Goal: Transaction & Acquisition: Purchase product/service

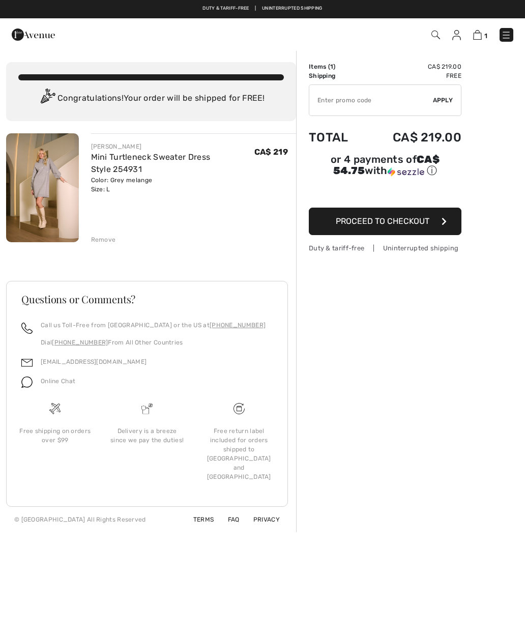
click at [406, 230] on button "Proceed to Checkout" at bounding box center [385, 221] width 153 height 27
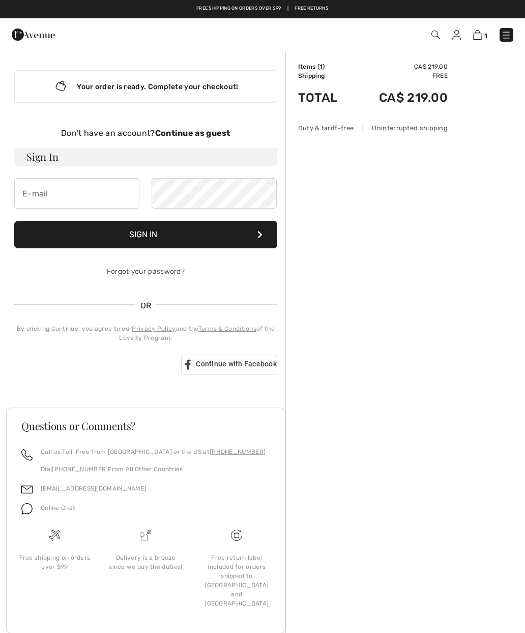
click at [175, 233] on button "Sign In" at bounding box center [145, 234] width 263 height 27
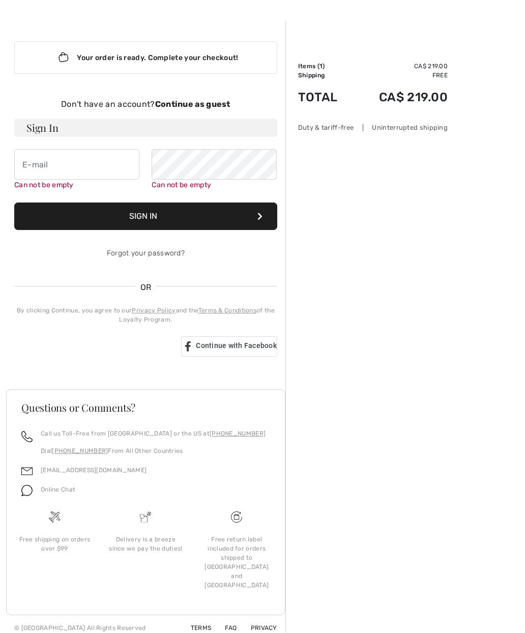
scroll to position [35, 0]
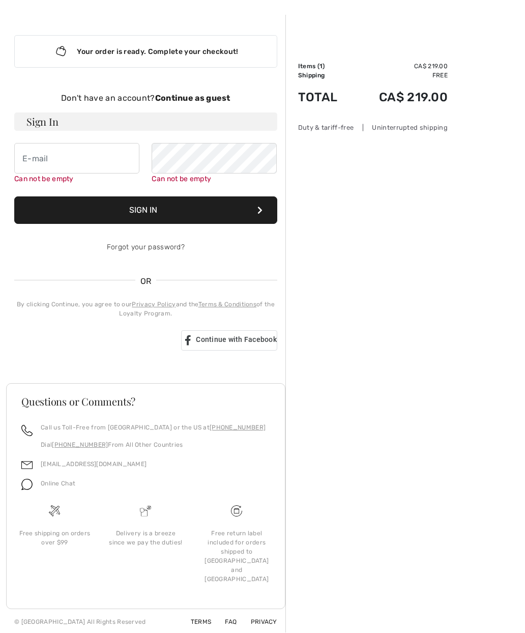
click at [165, 251] on link "Forgot your password?" at bounding box center [146, 247] width 78 height 9
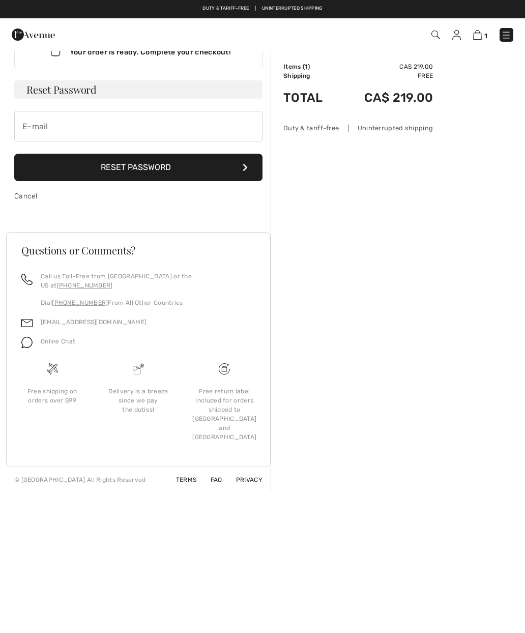
click at [54, 124] on input "email" at bounding box center [138, 126] width 248 height 31
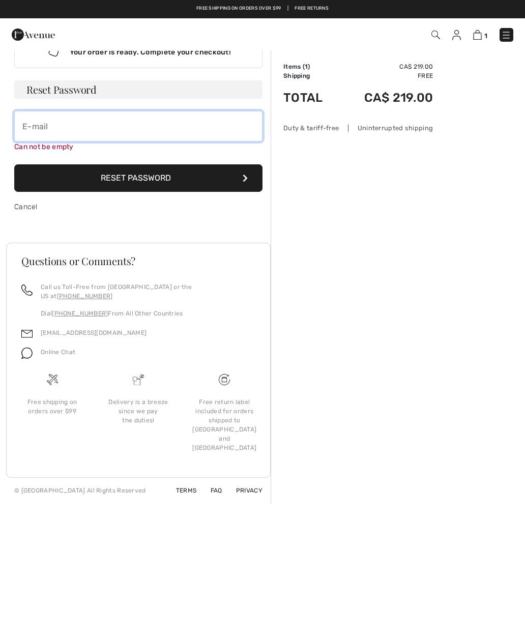
type input "bj.petzinger@xplornet.com"
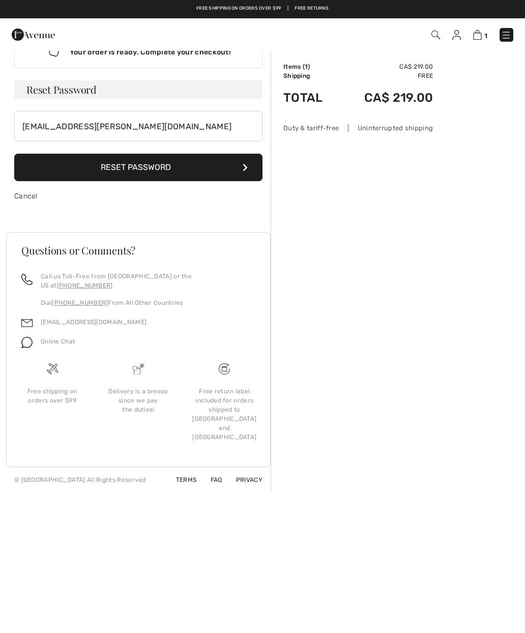
click at [162, 166] on button "Reset Password" at bounding box center [138, 167] width 248 height 27
click at [524, 387] on div "Order Summary Details Items ( 1 ) CA$ 219.00 Promo code CA$ 0.00 Shipping Free …" at bounding box center [398, 253] width 254 height 477
click at [172, 161] on button "Reset Password" at bounding box center [138, 167] width 248 height 27
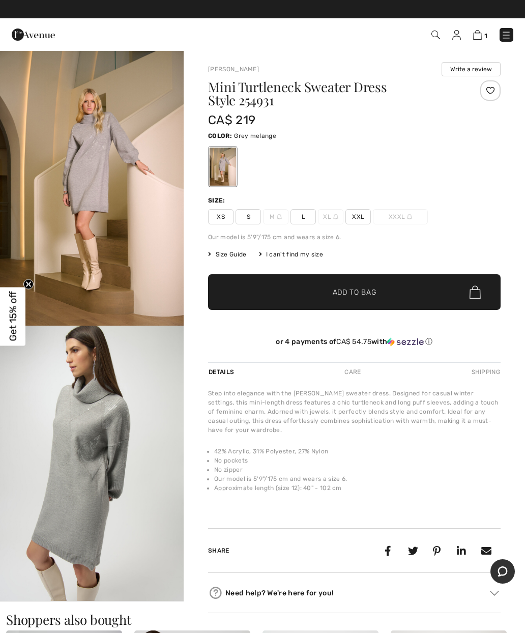
click at [484, 33] on span "1" at bounding box center [485, 36] width 3 height 8
click at [479, 35] on img at bounding box center [477, 35] width 9 height 10
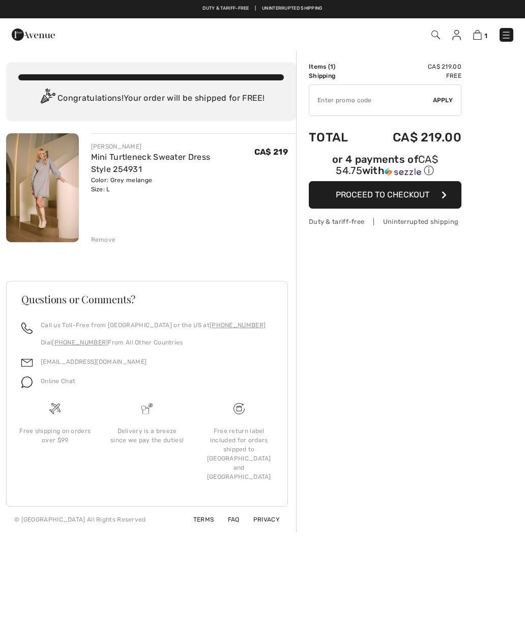
click at [408, 202] on button "Proceed to Checkout" at bounding box center [385, 194] width 153 height 27
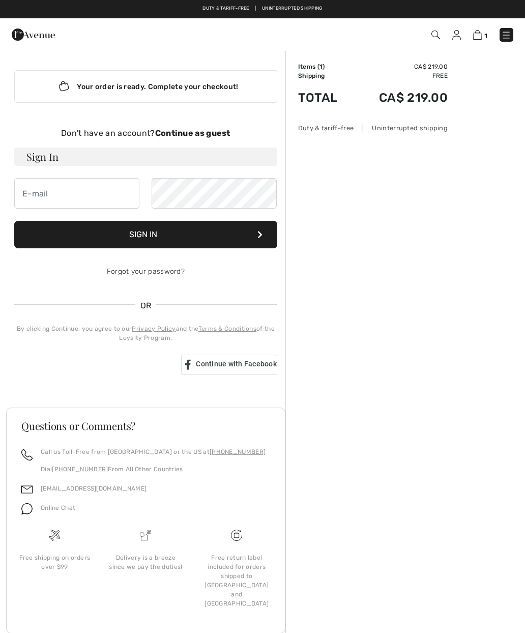
checkbox input "true"
click at [189, 130] on strong "Continue as guest" at bounding box center [192, 133] width 75 height 10
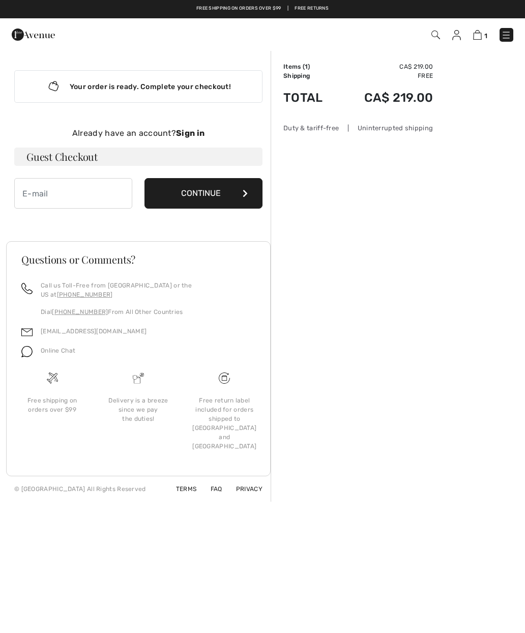
click at [50, 189] on input "email" at bounding box center [73, 193] width 118 height 31
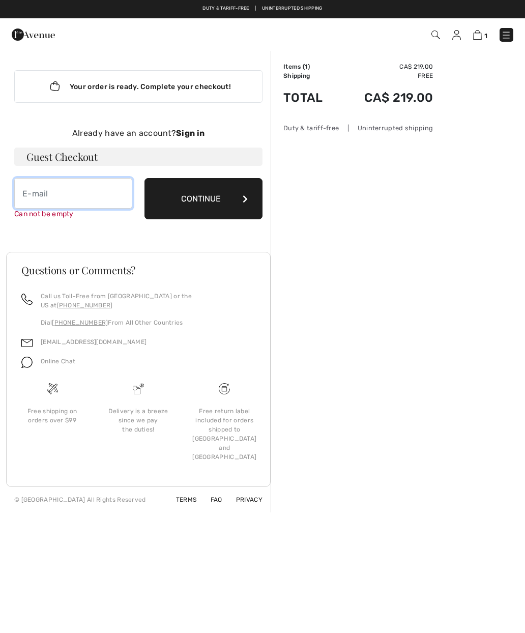
type input "bj.petzinger@xplornet.com"
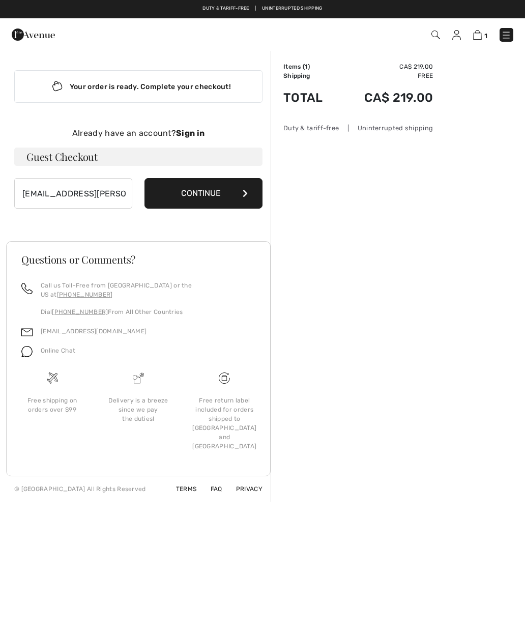
click at [208, 196] on button "Continue" at bounding box center [203, 193] width 118 height 31
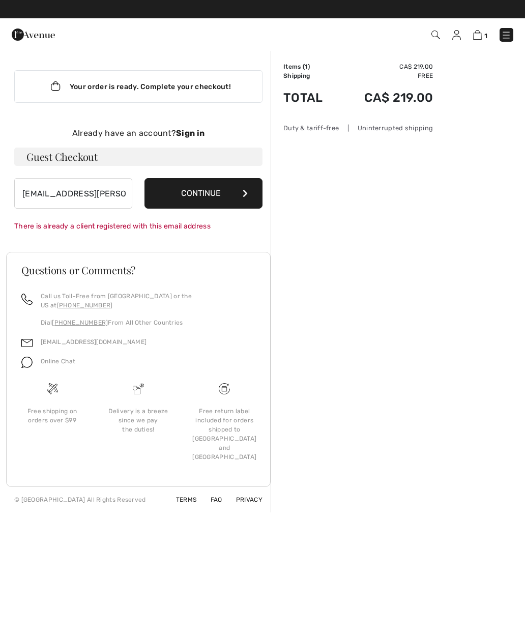
click at [221, 190] on button "Continue" at bounding box center [203, 193] width 118 height 31
click at [213, 201] on button "Continue" at bounding box center [203, 193] width 118 height 31
click at [228, 197] on button "Continue" at bounding box center [203, 193] width 118 height 31
click at [226, 199] on button "Continue" at bounding box center [203, 193] width 118 height 31
click at [197, 132] on strong "Sign in" at bounding box center [190, 133] width 28 height 10
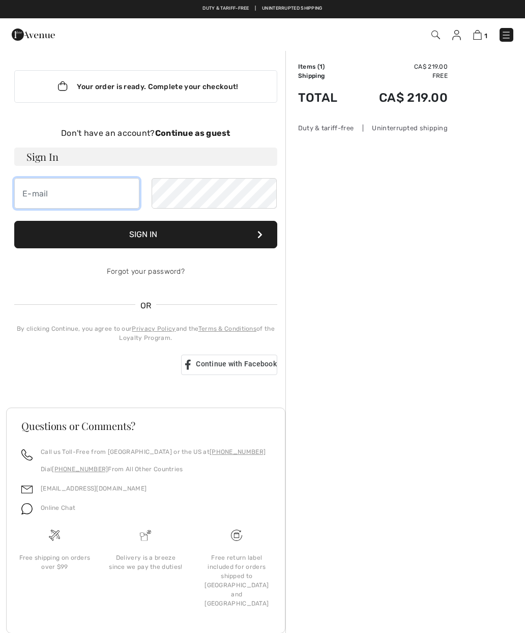
click at [74, 196] on input "email" at bounding box center [76, 193] width 125 height 31
type input "[EMAIL_ADDRESS][PERSON_NAME][DOMAIN_NAME]"
click at [167, 271] on link "Forgot your password?" at bounding box center [146, 271] width 78 height 9
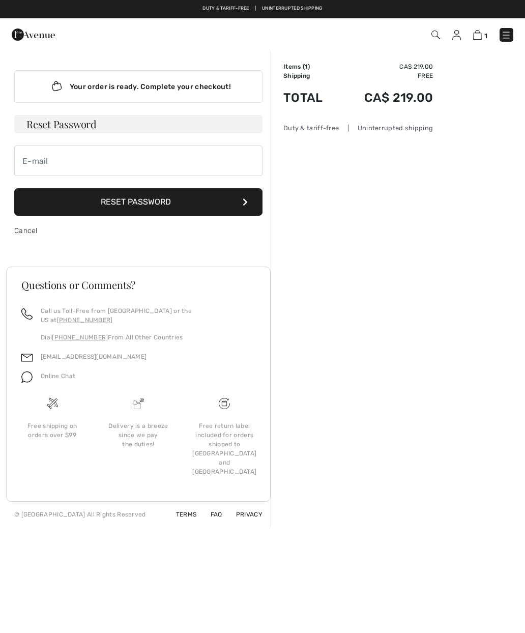
click at [167, 208] on button "Reset Password" at bounding box center [138, 201] width 248 height 27
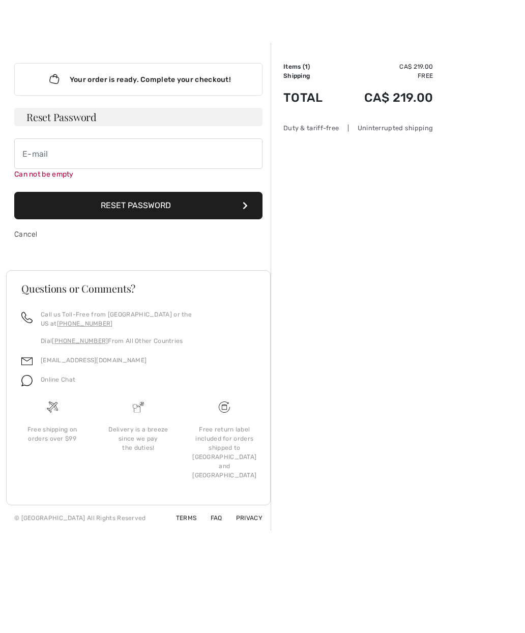
scroll to position [35, 0]
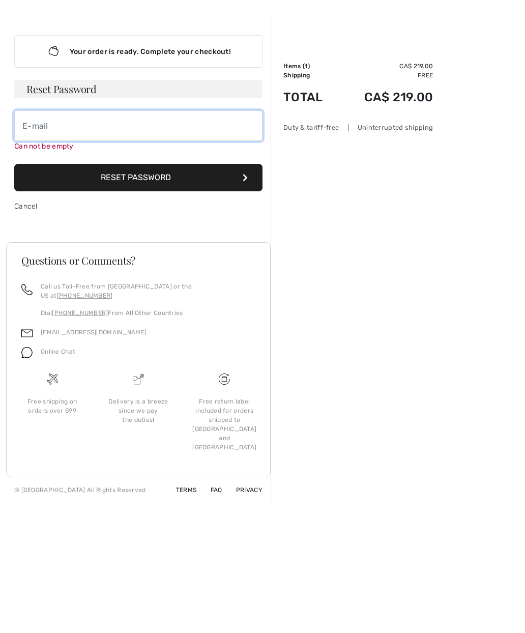
click at [50, 126] on input "email" at bounding box center [138, 126] width 248 height 31
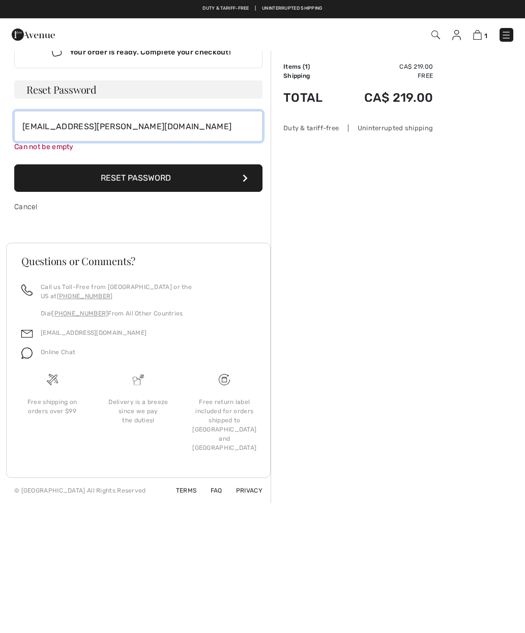
type input "bj.petzinger@xplornet.com"
click at [165, 182] on form "Reset Password bj.petzinger@xplornet.com Can not be empty Reset Password Cancel" at bounding box center [138, 151] width 248 height 142
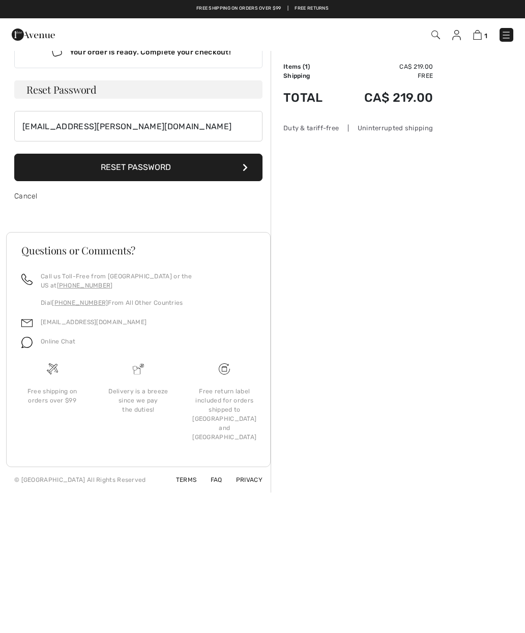
click at [166, 172] on button "Reset Password" at bounding box center [138, 167] width 248 height 27
click at [56, 205] on div "Cancel" at bounding box center [138, 196] width 248 height 31
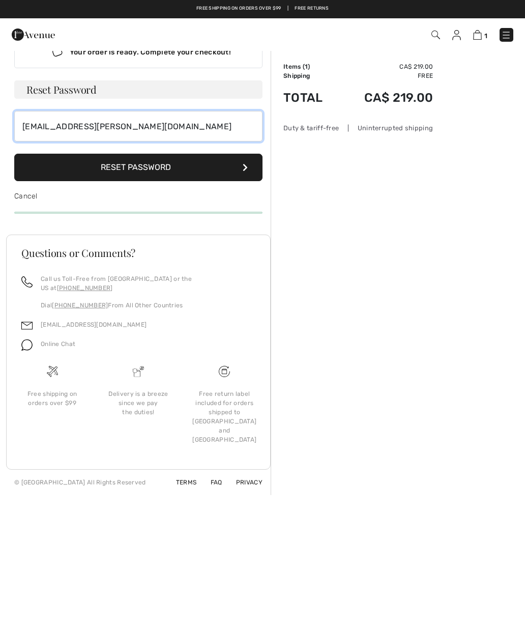
click at [171, 129] on input "bj.petzinger@xplornet.com" at bounding box center [138, 126] width 248 height 31
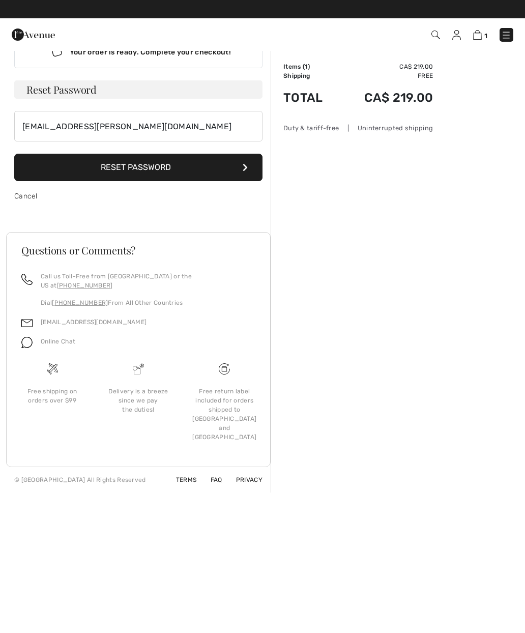
click at [224, 167] on button "Reset Password" at bounding box center [138, 167] width 248 height 27
click at [244, 171] on button "Reset Password" at bounding box center [138, 167] width 248 height 27
click at [250, 163] on button "Reset Password" at bounding box center [138, 167] width 248 height 27
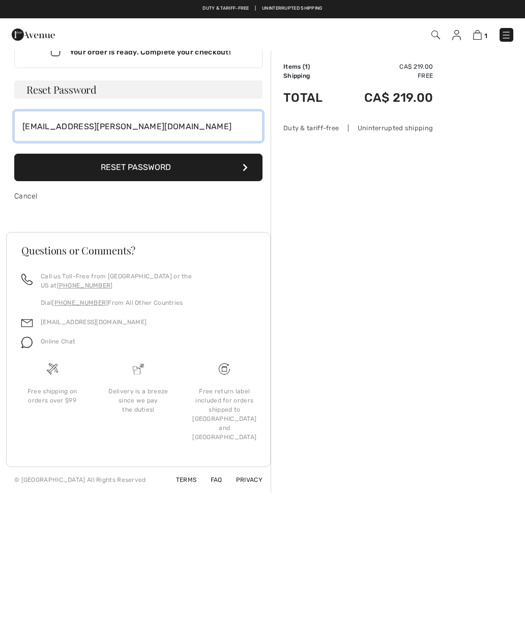
click at [117, 140] on input "bj.petzinger@xplornet.com" at bounding box center [138, 126] width 248 height 31
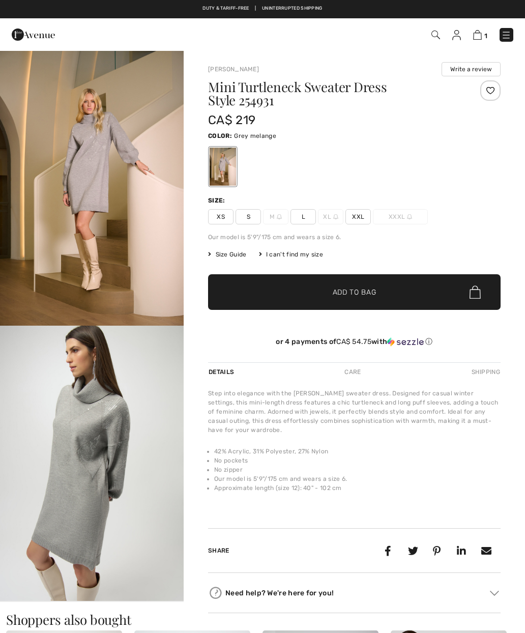
click at [518, 28] on div "1 Checkout" at bounding box center [370, 34] width 302 height 21
click at [481, 34] on img at bounding box center [477, 35] width 9 height 10
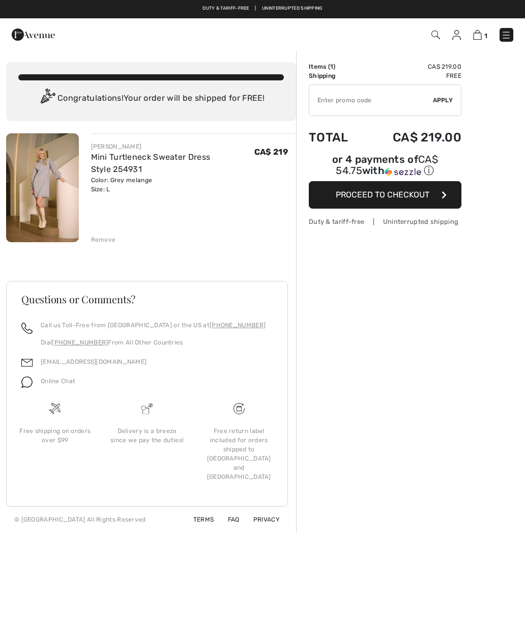
click at [387, 201] on button "Proceed to Checkout" at bounding box center [385, 194] width 153 height 27
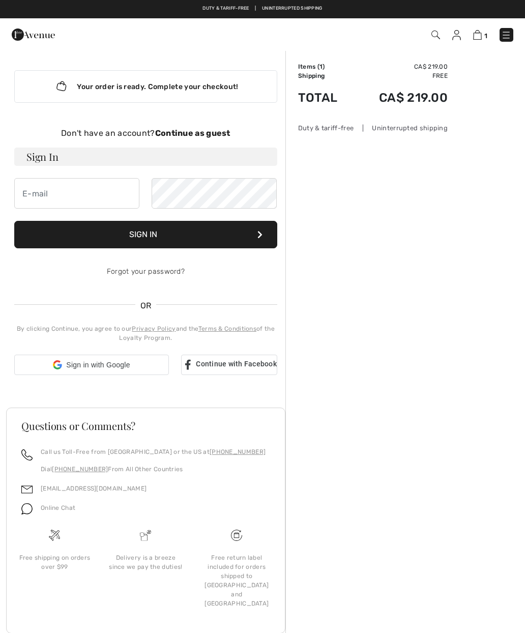
click at [50, 189] on input "email" at bounding box center [76, 193] width 125 height 31
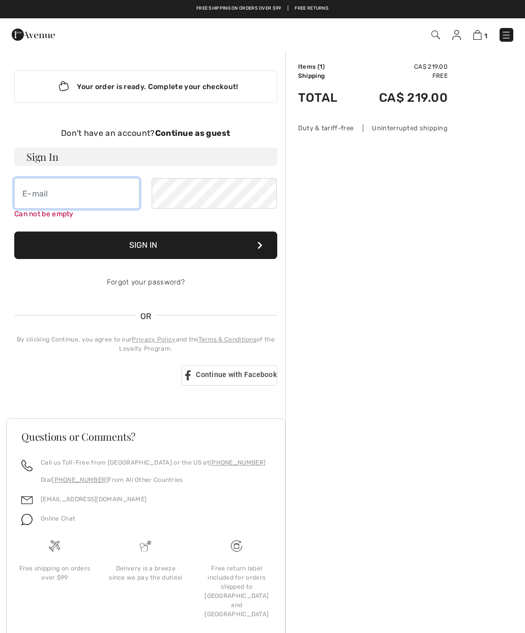
type input "bj.petzinger@xplornet.com"
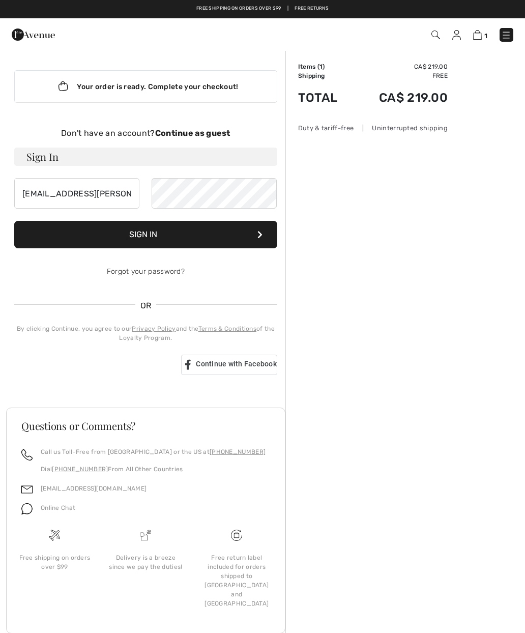
click at [177, 234] on button "Sign In" at bounding box center [145, 234] width 263 height 27
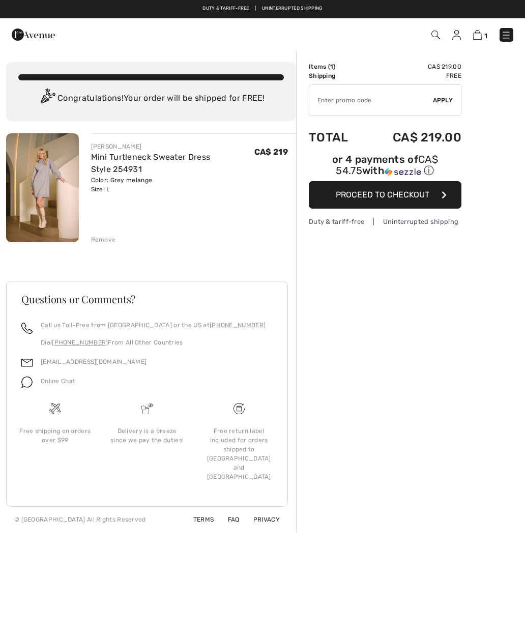
click at [417, 193] on span "Proceed to Checkout" at bounding box center [383, 195] width 94 height 10
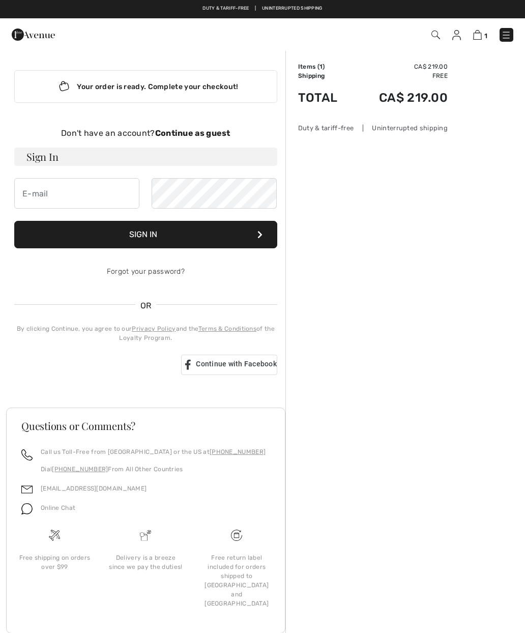
click at [200, 136] on strong "Continue as guest" at bounding box center [192, 133] width 75 height 10
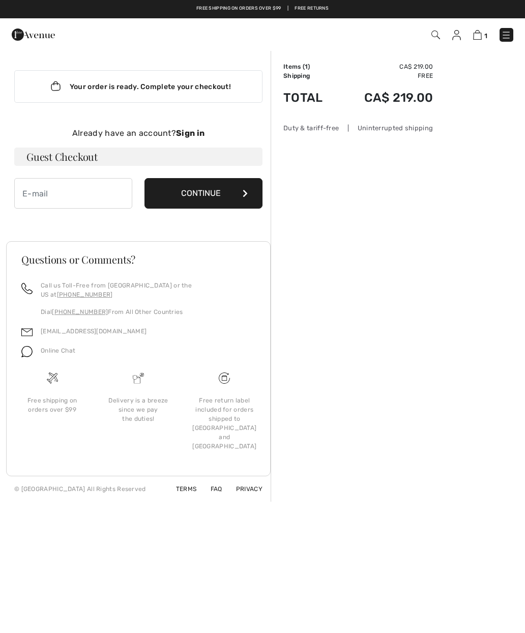
click at [37, 192] on input "email" at bounding box center [73, 193] width 118 height 31
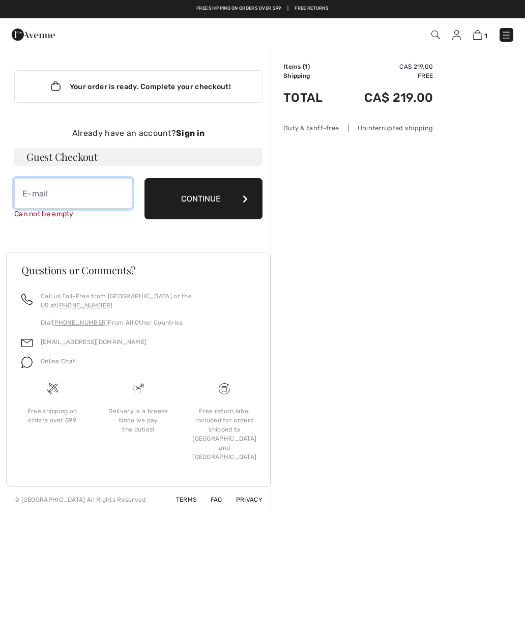
click at [52, 190] on input "email" at bounding box center [73, 193] width 118 height 31
click at [208, 195] on button "Continue" at bounding box center [203, 198] width 118 height 41
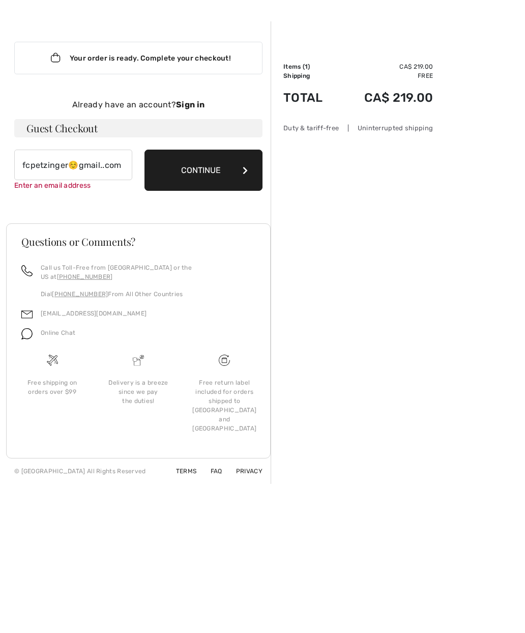
scroll to position [35, 0]
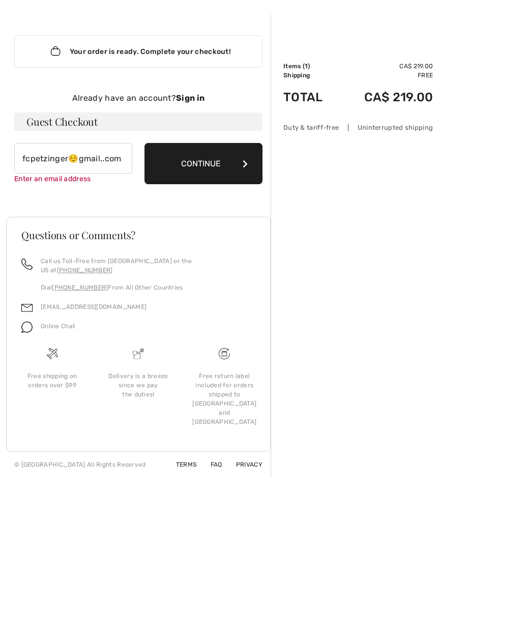
click at [199, 160] on button "Continue" at bounding box center [203, 163] width 118 height 41
click at [131, 161] on input "fcpetzinger☺️gmail..com" at bounding box center [73, 158] width 118 height 31
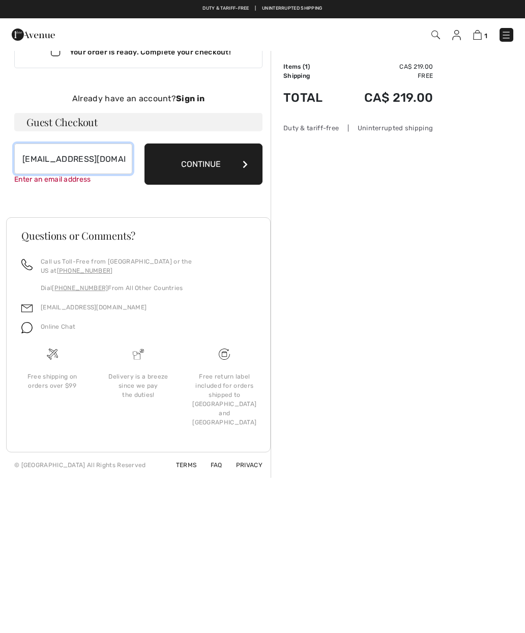
type input "fcpetzinger@gmail.com"
click at [203, 155] on button "Continue" at bounding box center [203, 163] width 118 height 41
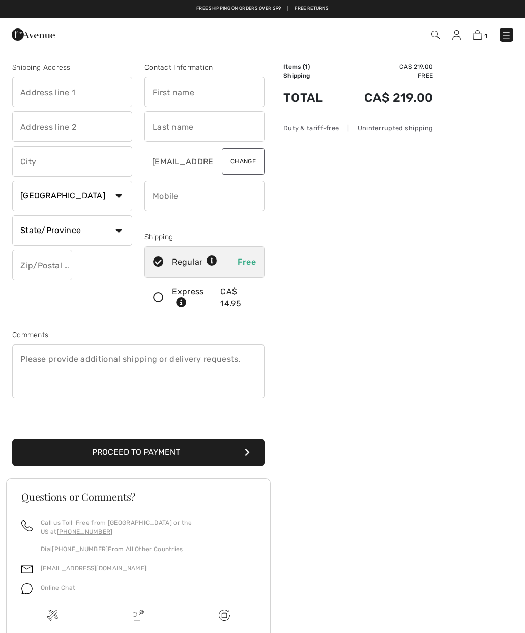
click at [173, 84] on input "text" at bounding box center [204, 92] width 120 height 31
type input "Bonni4"
click at [164, 126] on input "text" at bounding box center [204, 126] width 120 height 31
type input "Von Petzinger"
click at [176, 194] on input "phone" at bounding box center [204, 196] width 120 height 31
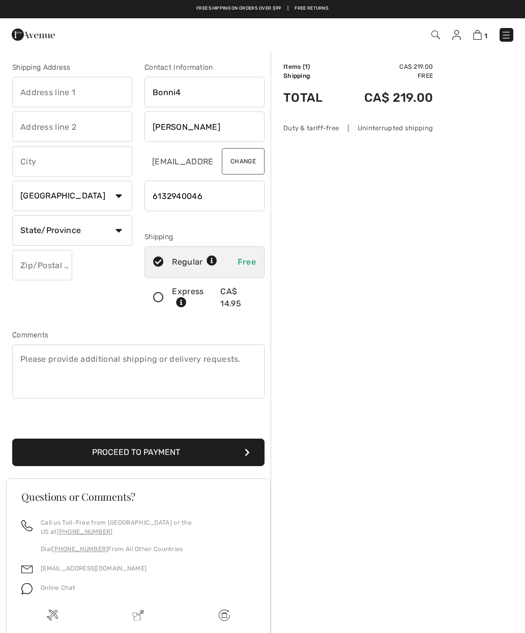
type input "6132940046"
click at [35, 91] on input "text" at bounding box center [72, 92] width 120 height 31
type input "442 Rive road"
click at [193, 92] on input "Bonni4" at bounding box center [204, 92] width 120 height 31
type input "[PERSON_NAME]"
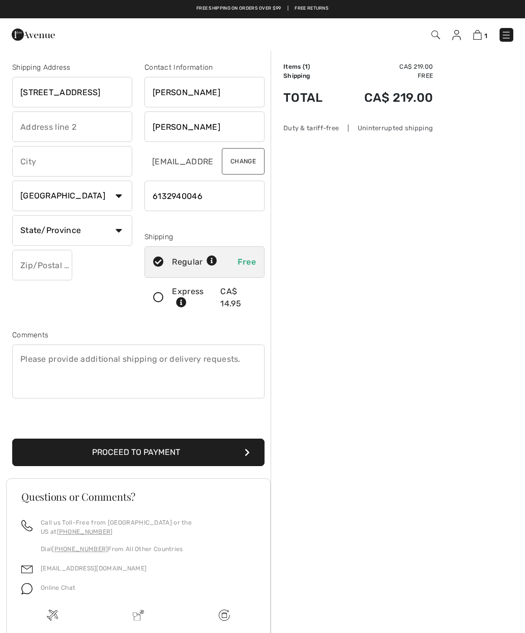
click at [46, 127] on input "text" at bounding box center [72, 126] width 120 height 31
click at [37, 160] on input "text" at bounding box center [72, 161] width 120 height 31
click at [123, 195] on select "Country Canada United States Afghanistan Aland Islands Albania Algeria American…" at bounding box center [72, 196] width 120 height 31
type input "Gloucester"
click at [36, 226] on select "State/Province Alberta British Columbia Manitoba New Brunswick Newfoundland and…" at bounding box center [72, 230] width 120 height 31
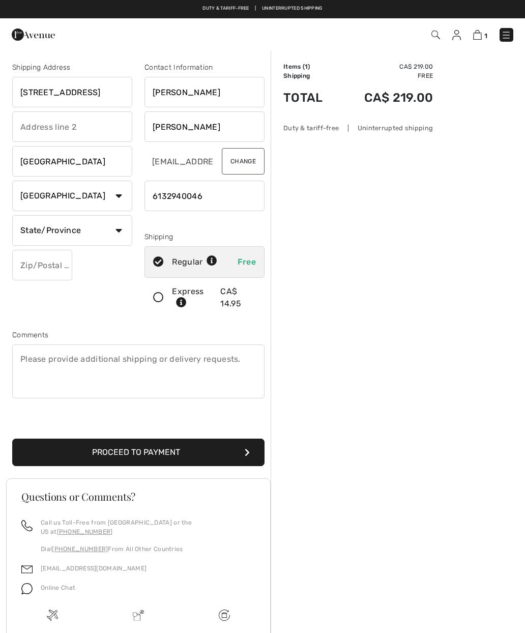
select select "ON"
click at [37, 255] on input "text" at bounding box center [42, 265] width 60 height 31
type input "K1V1H2"
click at [253, 258] on span "Free" at bounding box center [247, 262] width 18 height 10
radio input "true"
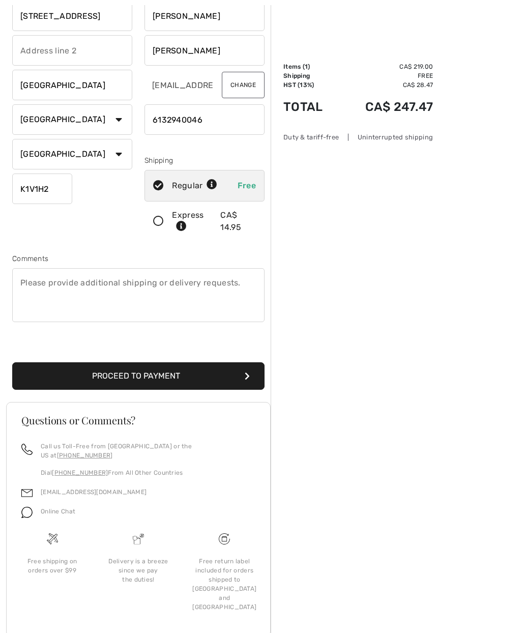
scroll to position [78, 0]
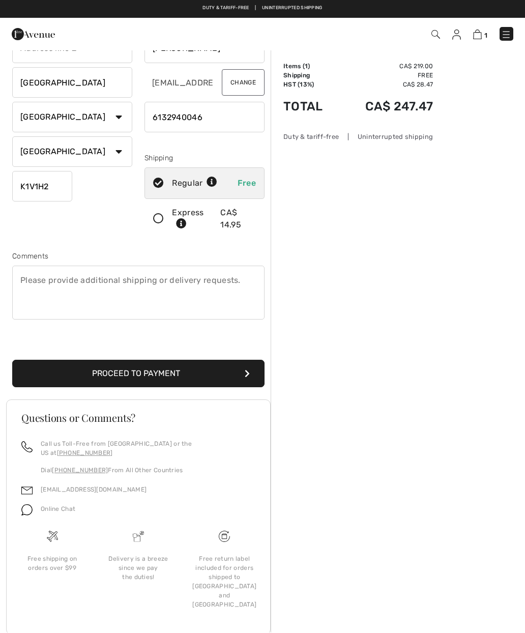
click at [191, 374] on button "Proceed to Payment" at bounding box center [138, 373] width 252 height 27
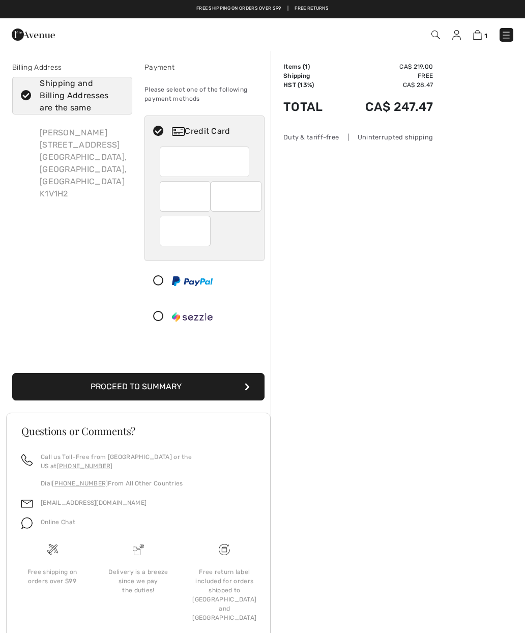
type input "09"
click at [17, 221] on div "Billing Address Shipping and Billing Addresses are the same Bonnie Von Petzinge…" at bounding box center [72, 199] width 132 height 274
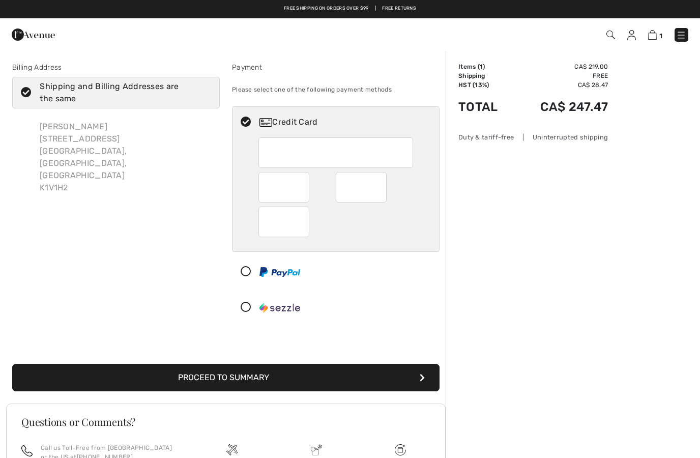
click at [0, 388] on div "Billing Address Shipping and Billing Addresses are the same Bonnie Von Petzinge…" at bounding box center [350, 358] width 700 height 617
click at [400, 453] on img at bounding box center [400, 449] width 11 height 11
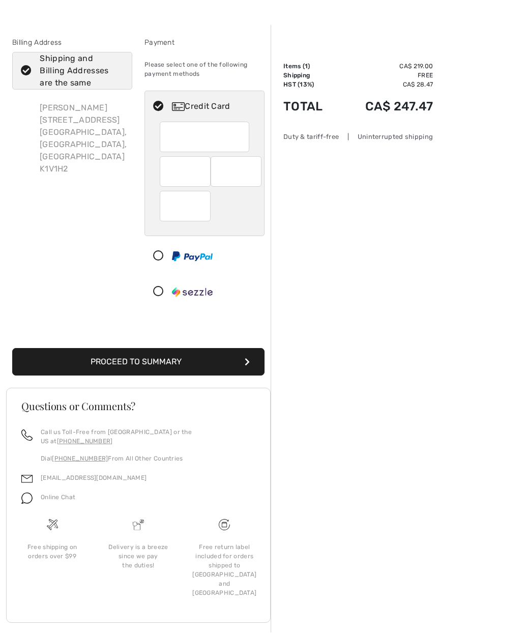
scroll to position [35, 0]
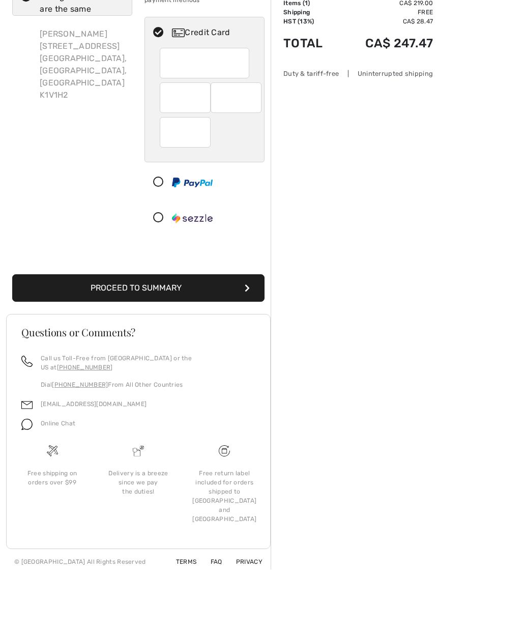
click at [214, 146] on div "09" at bounding box center [236, 161] width 51 height 31
radio input "true"
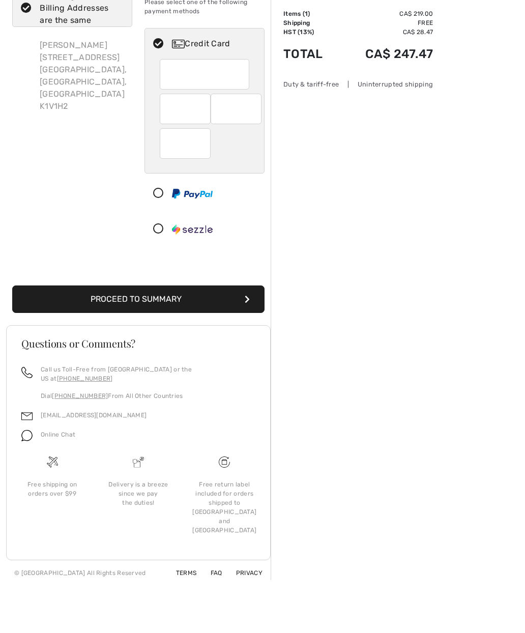
click at [173, 338] on button "Proceed to Summary" at bounding box center [138, 351] width 252 height 27
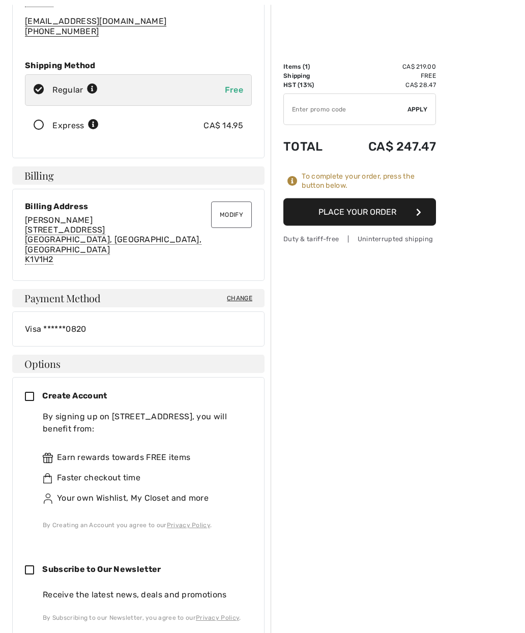
scroll to position [149, 0]
click at [107, 324] on div "Visa ******0820" at bounding box center [138, 329] width 227 height 10
click at [94, 311] on div "Visa ******0820" at bounding box center [138, 328] width 252 height 35
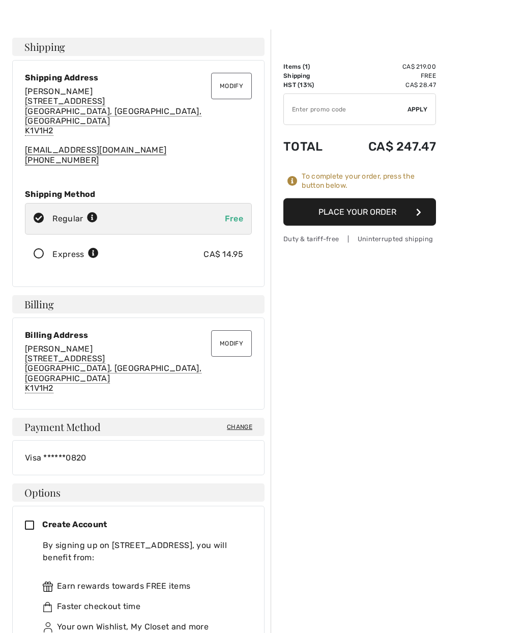
scroll to position [20, 0]
click at [111, 418] on div "Payment Method Change" at bounding box center [138, 427] width 252 height 18
click at [96, 453] on div "Visa ******0820" at bounding box center [138, 458] width 227 height 10
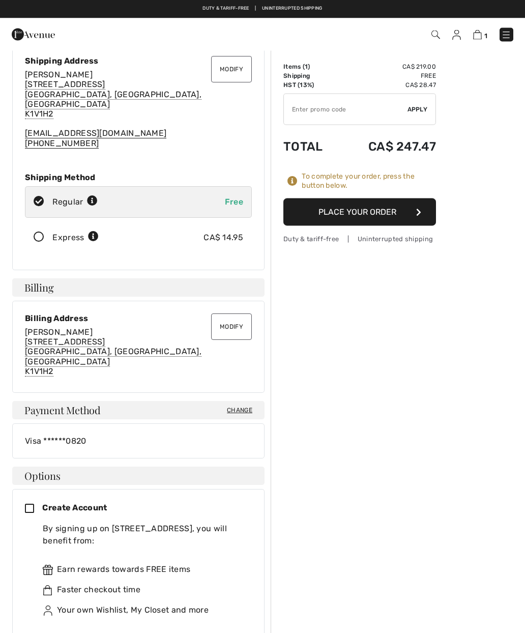
scroll to position [0, 0]
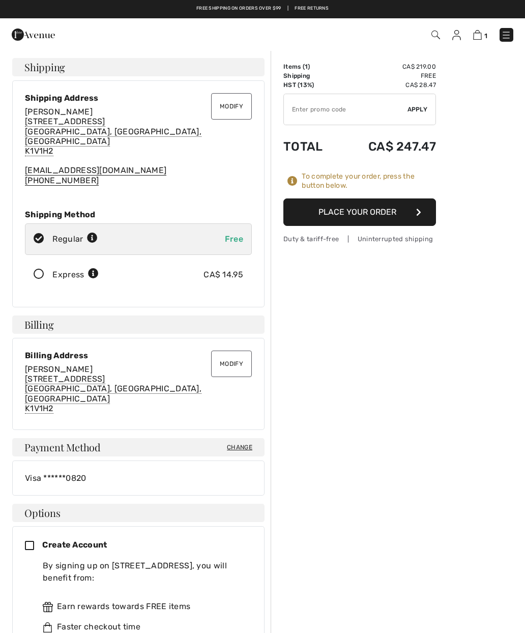
click at [375, 207] on button "Place Your Order" at bounding box center [359, 211] width 153 height 27
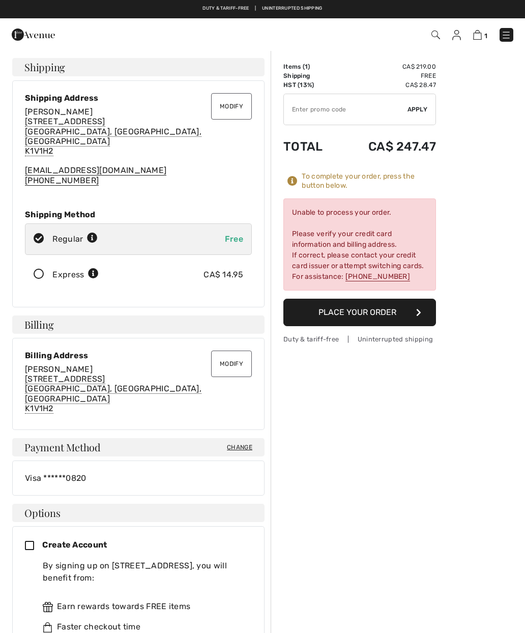
click at [250, 299] on div "Unable to process your order. Please verify your credit card information and bi…" at bounding box center [138, 421] width 264 height 726
click at [368, 249] on div "Unable to process your order. Please verify your credit card information and bi…" at bounding box center [359, 244] width 153 height 92
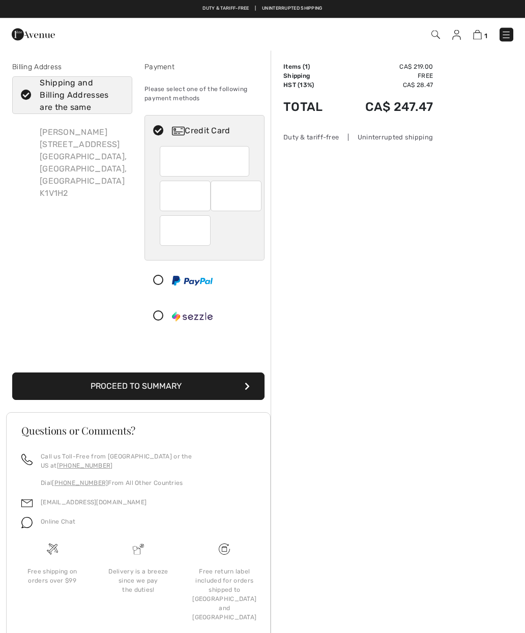
click at [190, 382] on button "Proceed to Summary" at bounding box center [138, 386] width 252 height 27
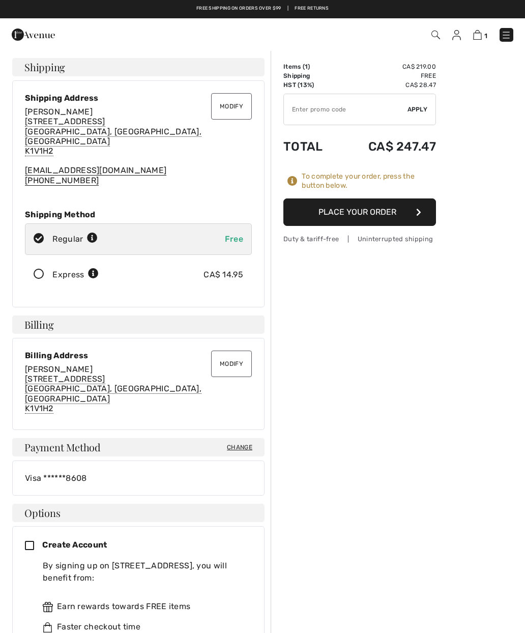
click at [395, 207] on button "Place Your Order" at bounding box center [359, 211] width 153 height 27
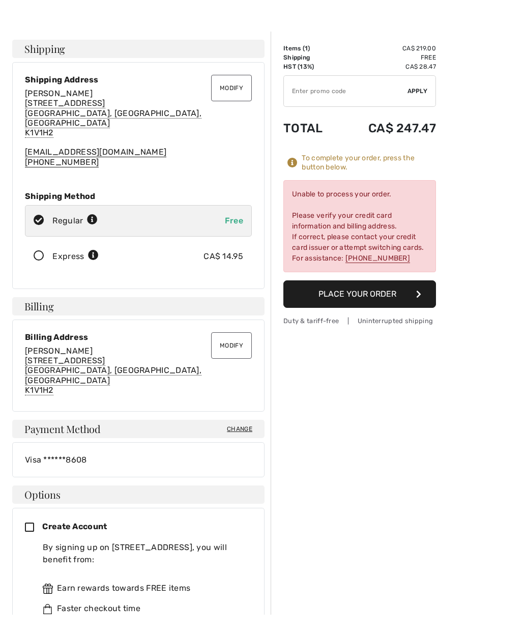
scroll to position [18, 0]
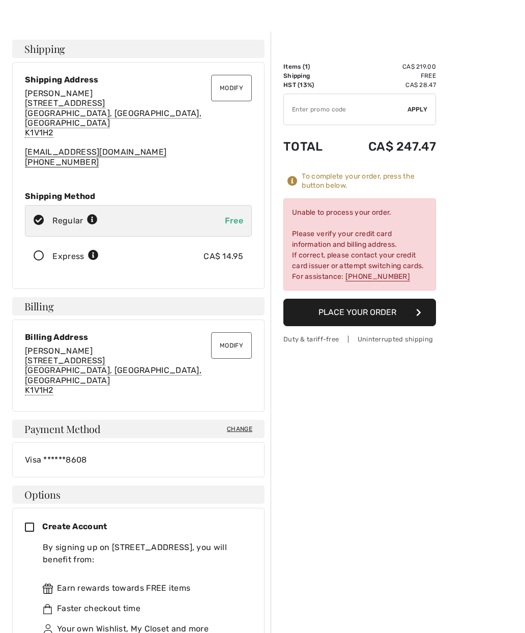
click at [240, 424] on span "Change" at bounding box center [239, 428] width 25 height 9
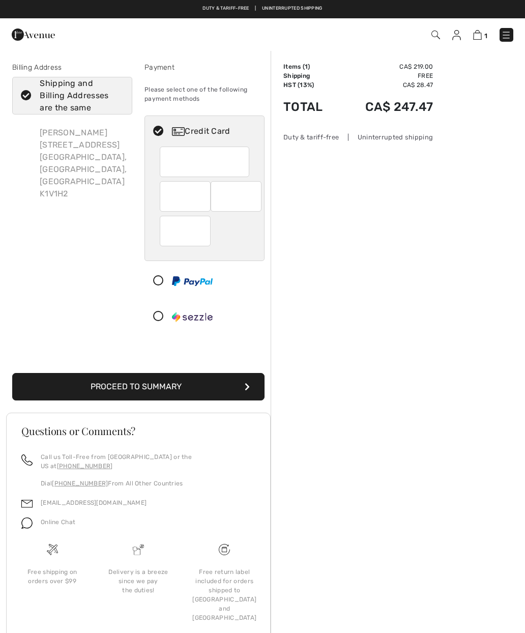
click at [208, 386] on button "Proceed to Summary" at bounding box center [138, 386] width 252 height 27
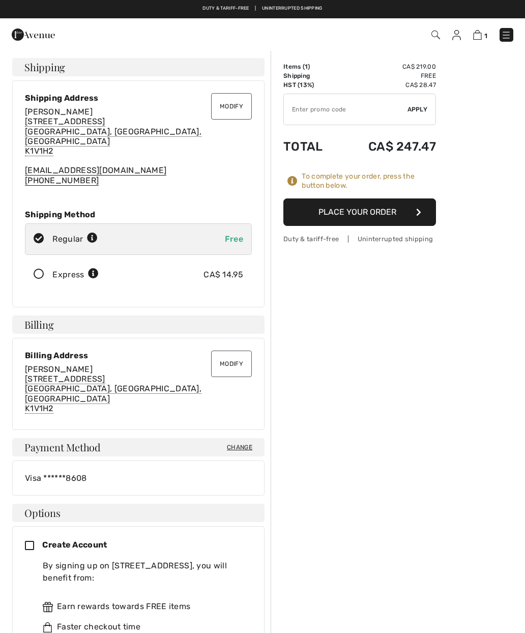
click at [382, 217] on button "Place Your Order" at bounding box center [359, 211] width 153 height 27
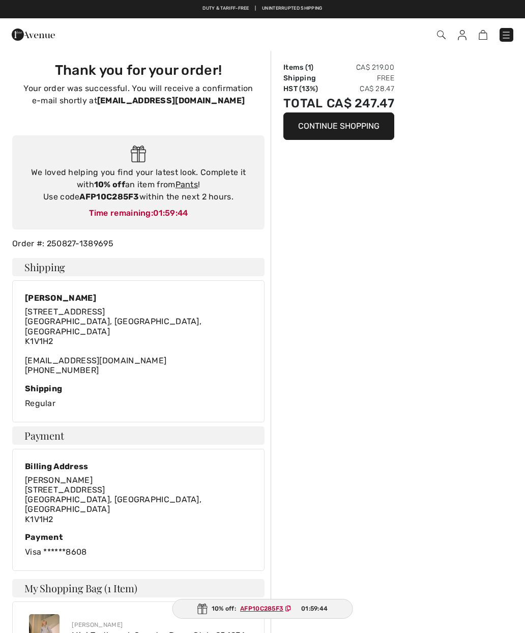
checkbox input "true"
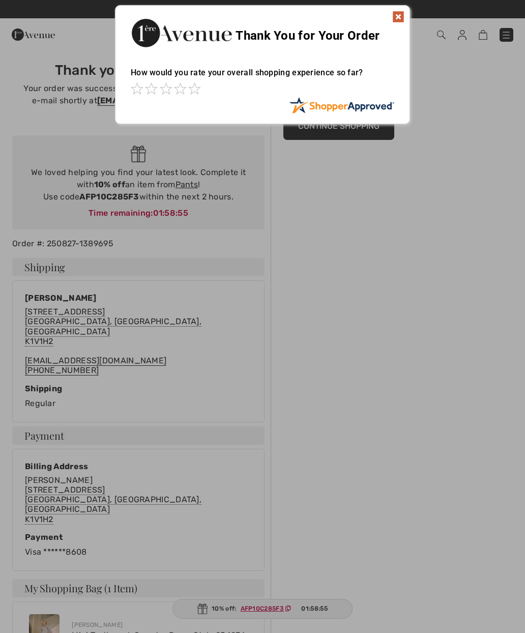
click at [345, 623] on div at bounding box center [262, 316] width 525 height 633
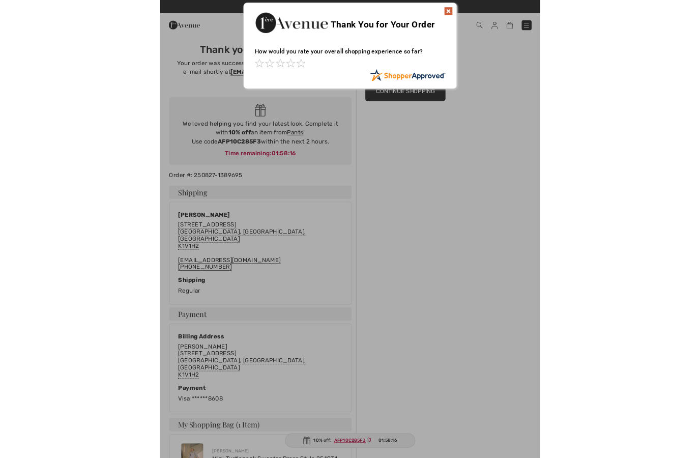
scroll to position [18, 0]
